Goal: Task Accomplishment & Management: Manage account settings

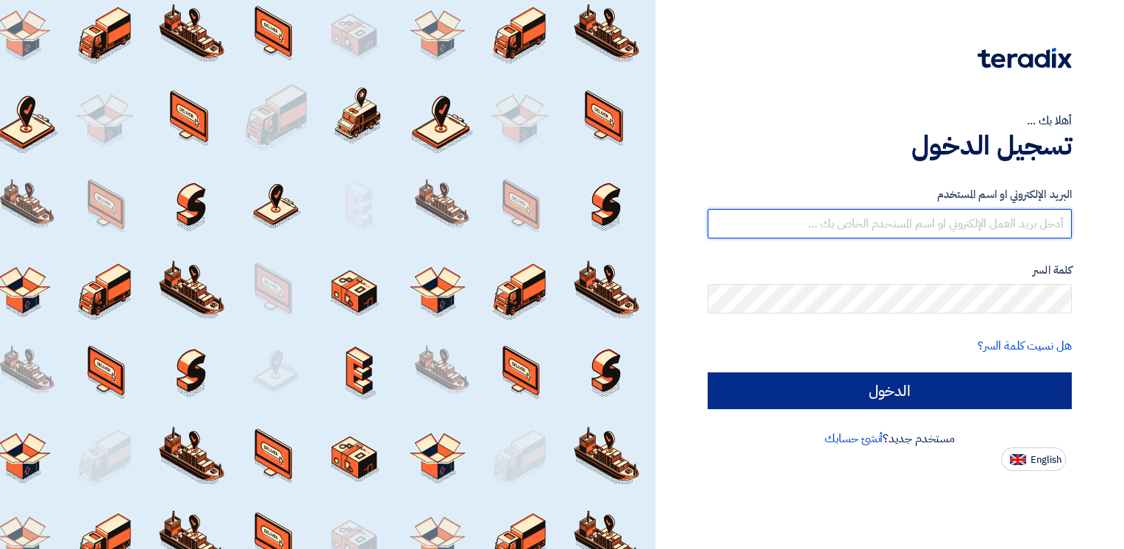
type input "[EMAIL_ADDRESS][DOMAIN_NAME]"
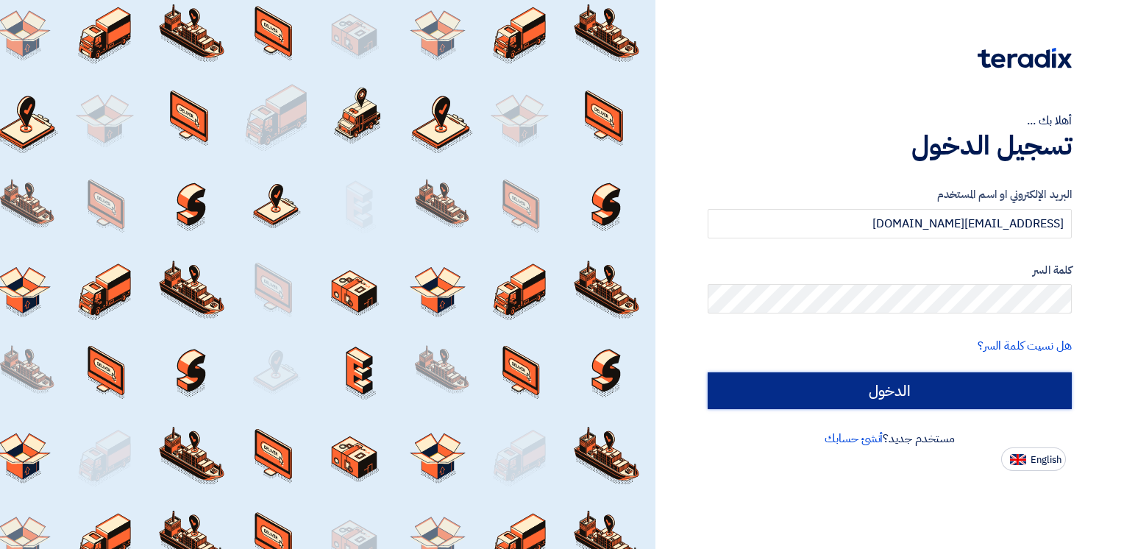
click at [918, 380] on input "الدخول" at bounding box center [889, 390] width 364 height 37
click at [913, 394] on input "الدخول" at bounding box center [889, 390] width 364 height 37
click at [913, 393] on input "الدخول" at bounding box center [889, 390] width 364 height 37
click at [893, 382] on input "الدخول" at bounding box center [889, 390] width 364 height 37
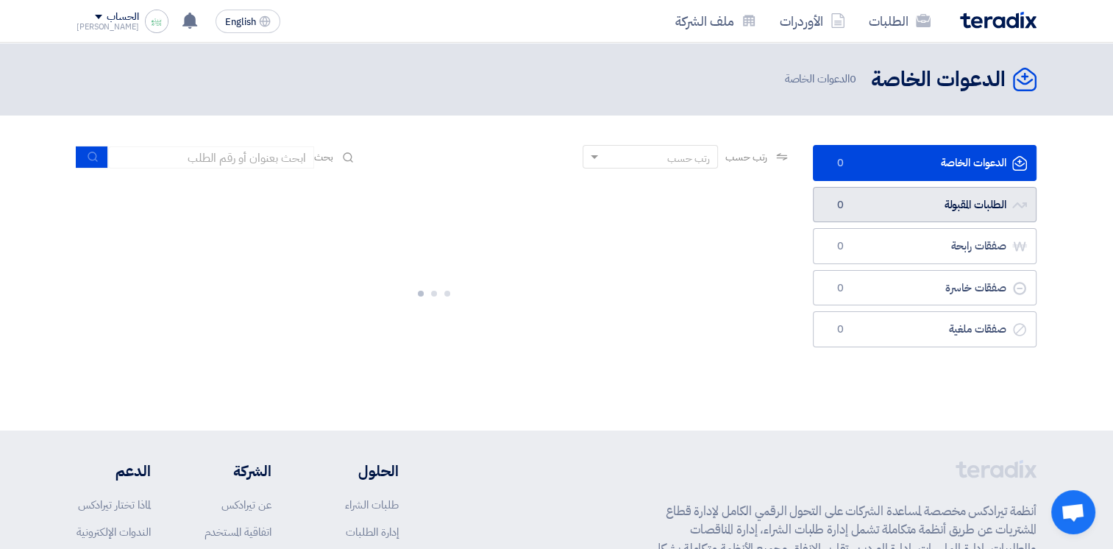
click at [907, 201] on link "الطلبات المقبولة الطلبات المقبولة 0" at bounding box center [925, 205] width 224 height 36
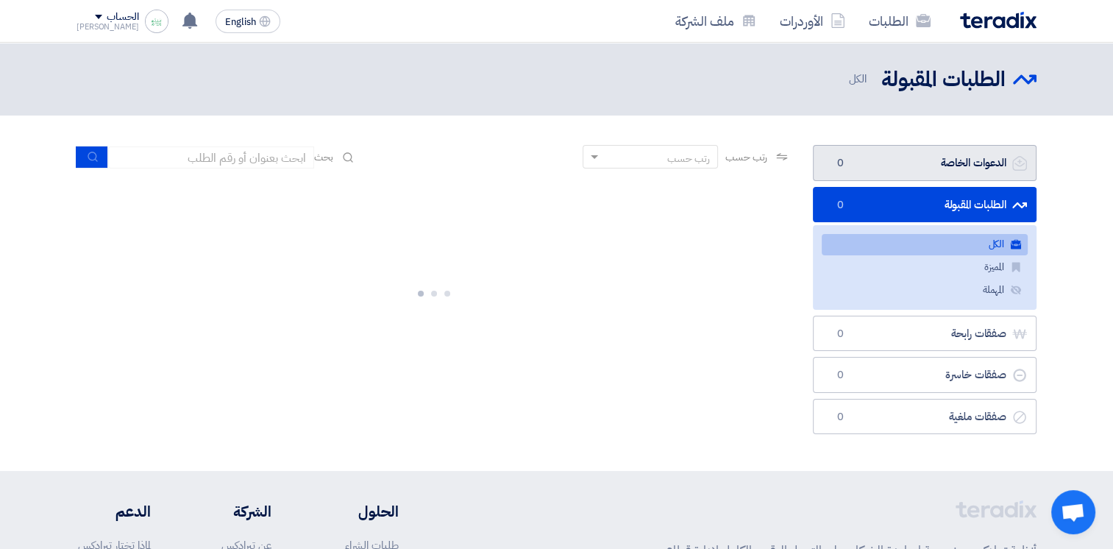
click at [931, 167] on link "الدعوات الخاصة الدعوات الخاصة 0" at bounding box center [925, 163] width 224 height 36
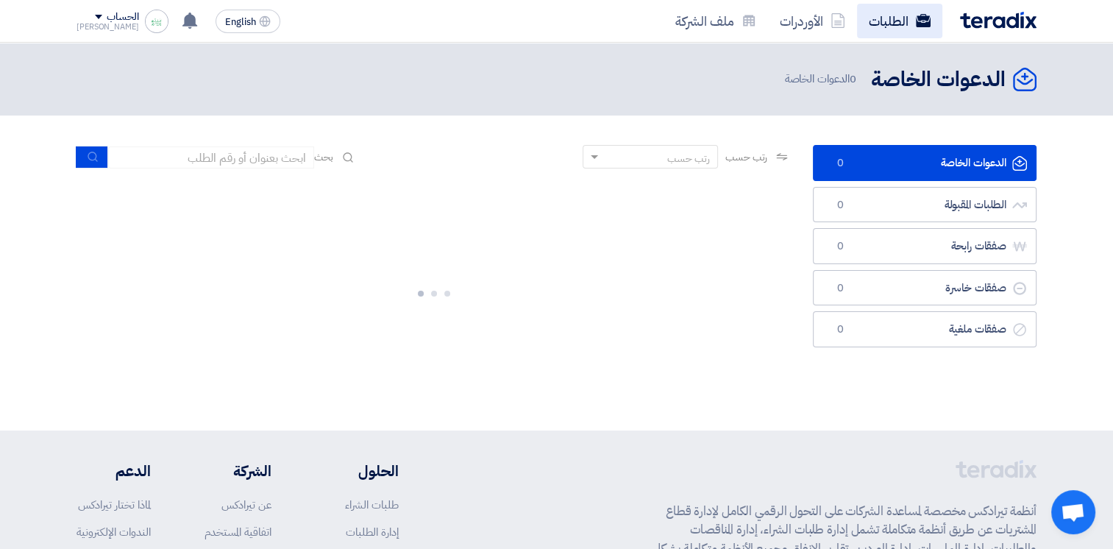
click at [889, 21] on link "الطلبات" at bounding box center [899, 21] width 85 height 35
